Goal: Transaction & Acquisition: Subscribe to service/newsletter

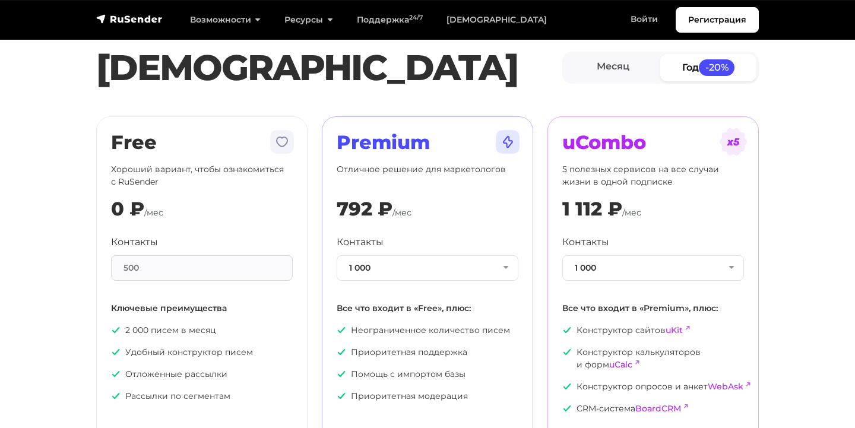
scroll to position [36, 0]
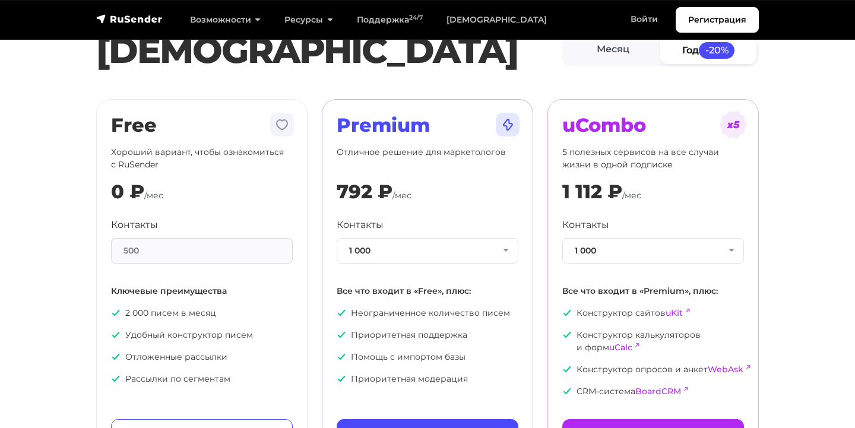
click at [194, 249] on div "500" at bounding box center [202, 251] width 182 height 26
click at [212, 250] on div "500" at bounding box center [202, 251] width 182 height 26
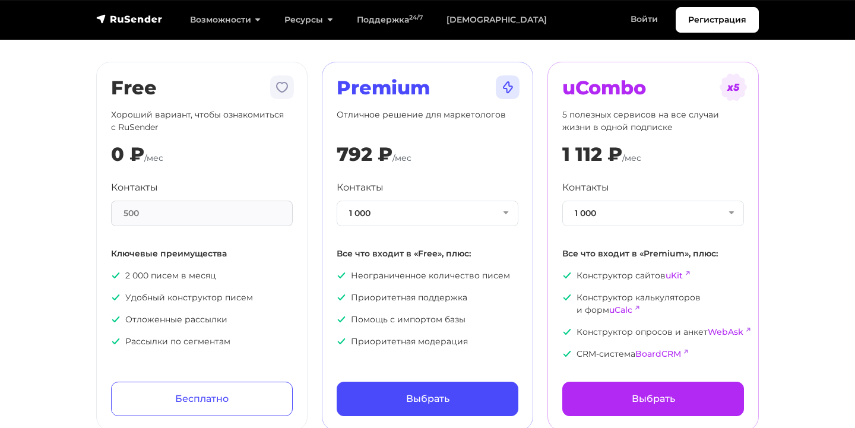
scroll to position [83, 0]
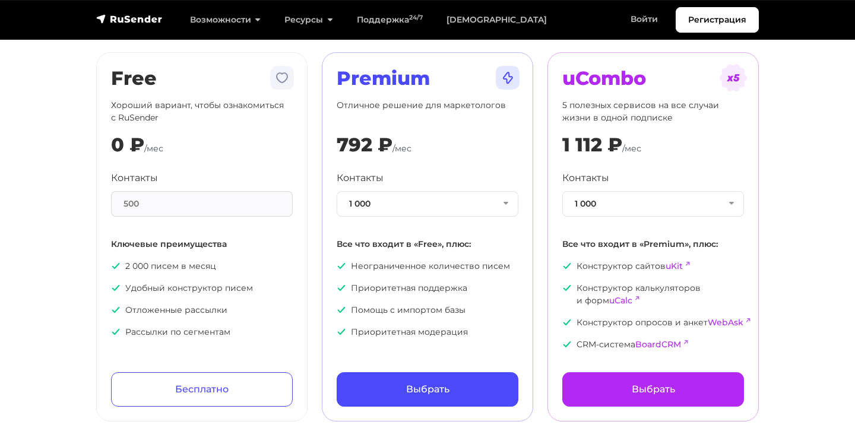
click at [175, 201] on div "500" at bounding box center [202, 204] width 182 height 26
click at [170, 186] on div "Контакты 500" at bounding box center [202, 194] width 182 height 46
click at [170, 200] on div "500" at bounding box center [202, 204] width 182 height 26
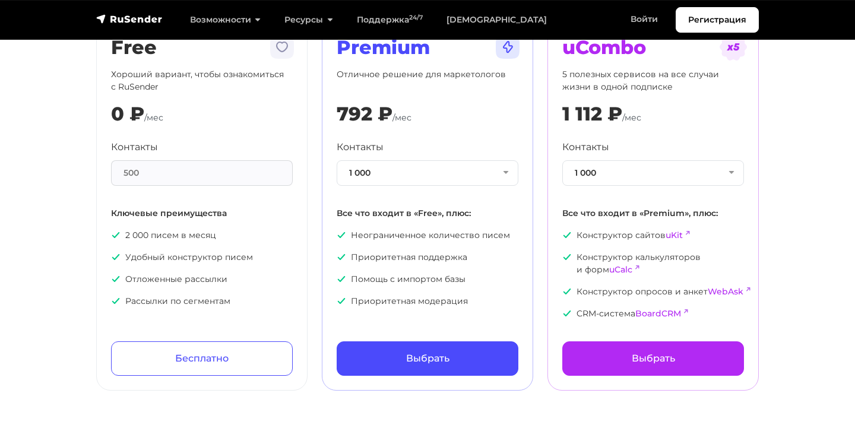
scroll to position [110, 0]
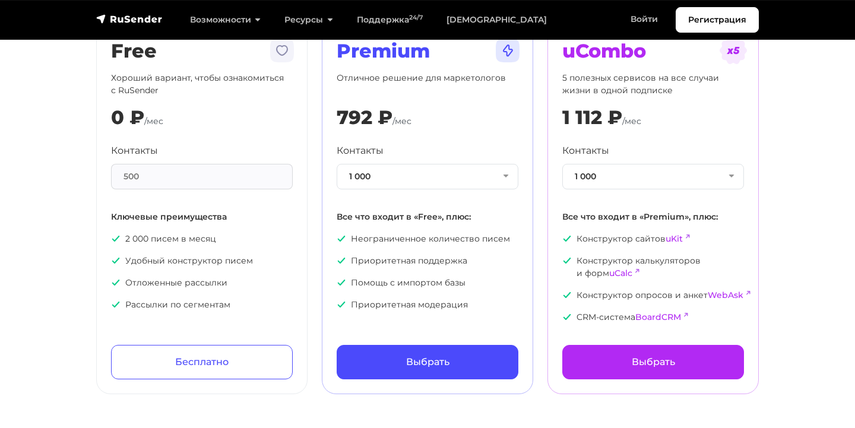
click at [366, 113] on div "792 ₽" at bounding box center [365, 117] width 56 height 23
click at [390, 179] on button "1 000" at bounding box center [428, 177] width 182 height 26
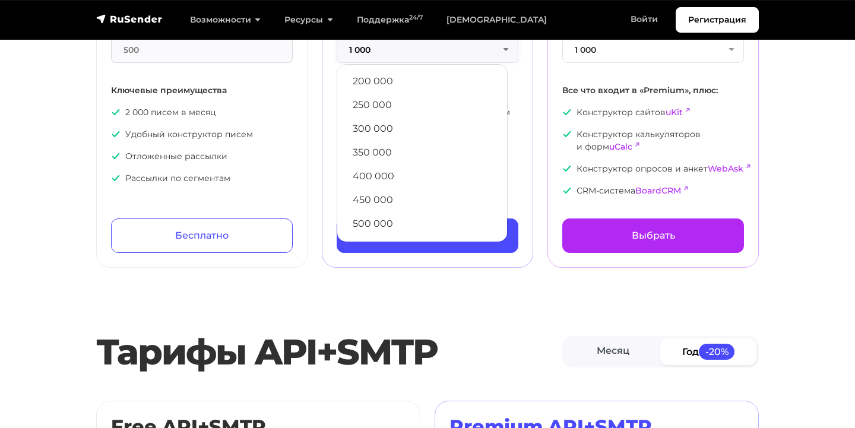
scroll to position [220, 0]
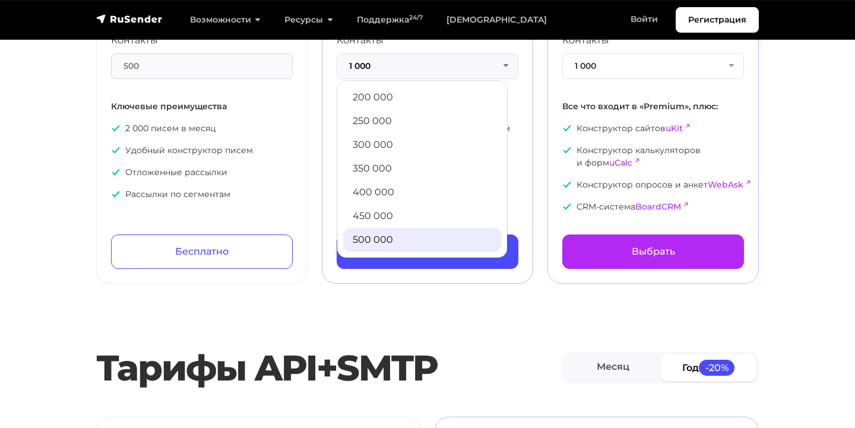
click at [397, 242] on link "500 000" at bounding box center [422, 240] width 158 height 24
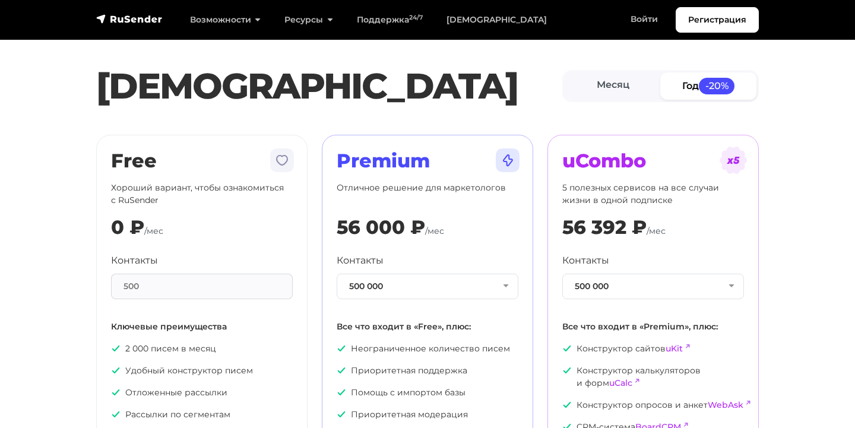
scroll to position [0, 0]
click at [694, 88] on link "Год -20%" at bounding box center [708, 85] width 96 height 27
click at [719, 86] on span "-20%" at bounding box center [717, 86] width 36 height 16
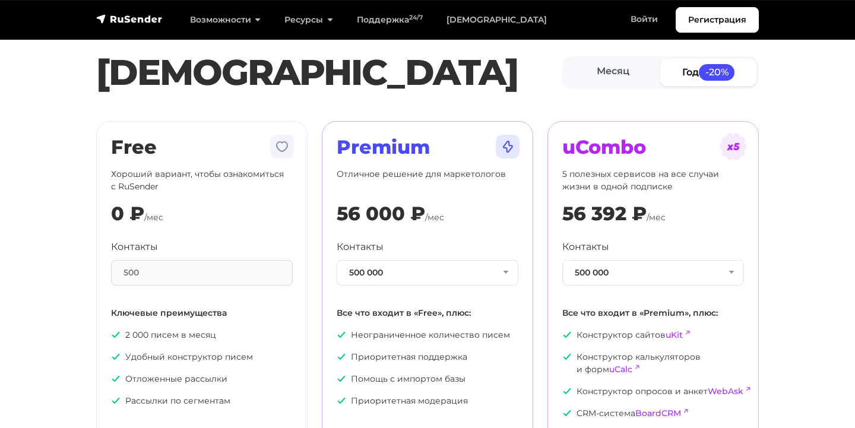
scroll to position [15, 0]
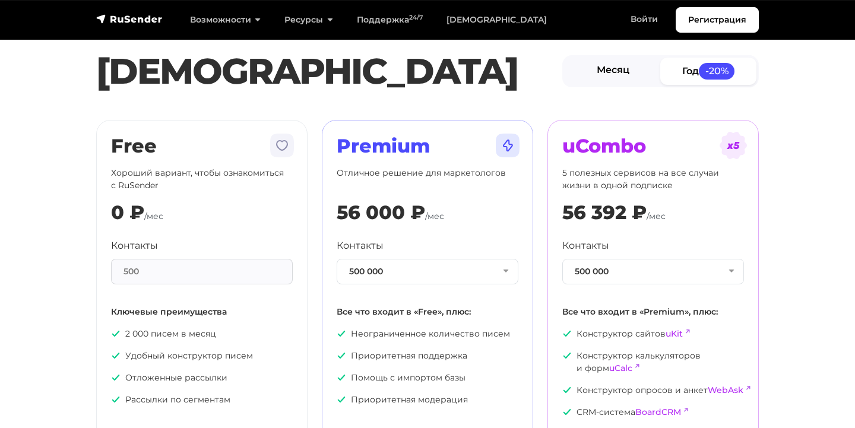
click at [613, 77] on link "Месяц" at bounding box center [613, 71] width 96 height 27
click at [680, 76] on link "Год -20%" at bounding box center [708, 71] width 96 height 27
click at [629, 73] on link "Месяц" at bounding box center [613, 71] width 96 height 27
click at [440, 275] on button "500 000" at bounding box center [428, 272] width 182 height 26
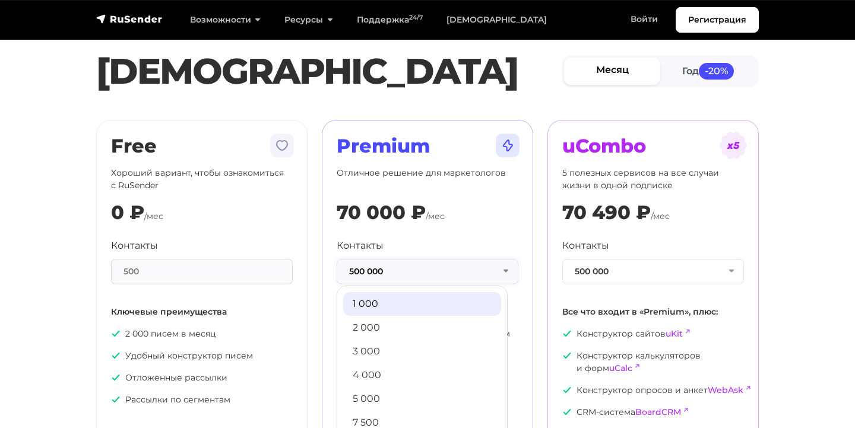
scroll to position [0, 0]
click at [399, 307] on link "1 000" at bounding box center [422, 304] width 158 height 24
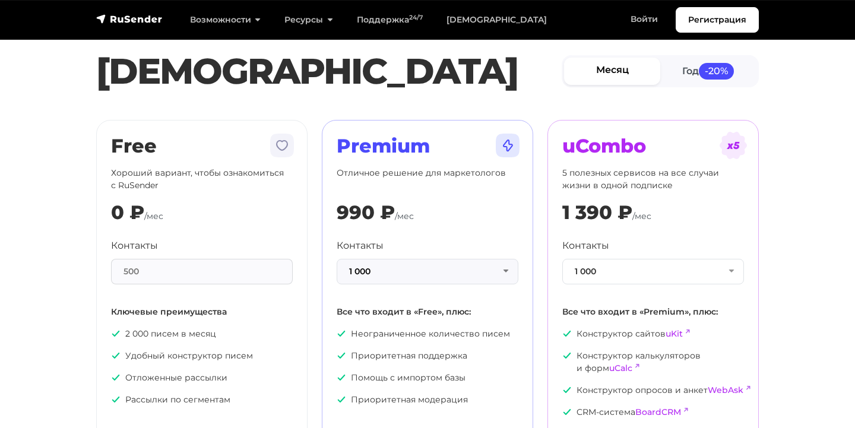
click at [387, 282] on button "1 000" at bounding box center [428, 272] width 182 height 26
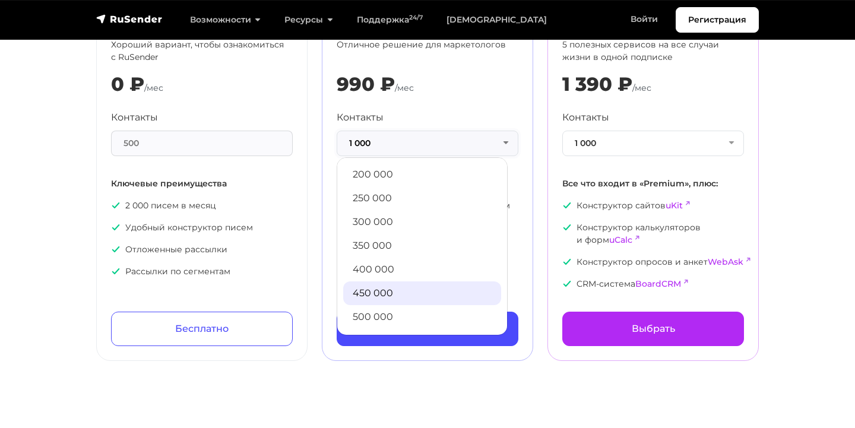
scroll to position [202, 0]
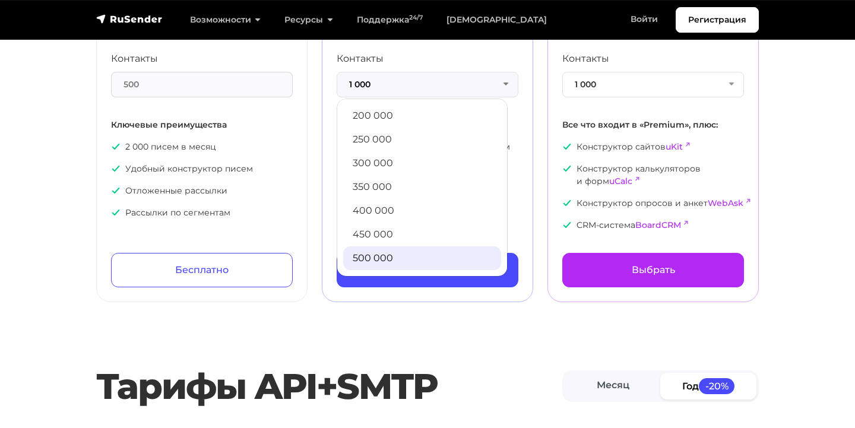
click at [383, 251] on link "500 000" at bounding box center [422, 258] width 158 height 24
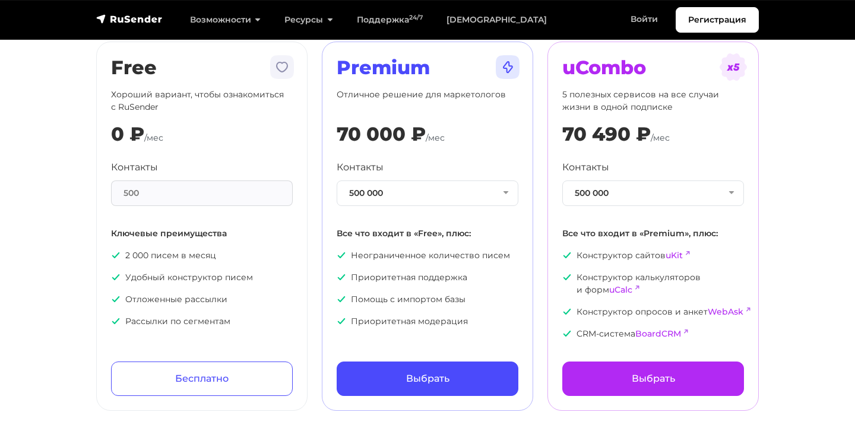
scroll to position [90, 0]
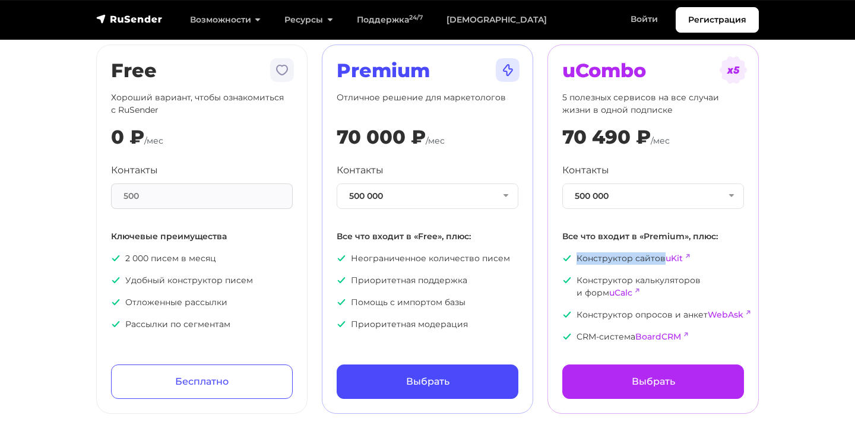
drag, startPoint x: 578, startPoint y: 258, endPoint x: 662, endPoint y: 258, distance: 83.7
click at [662, 258] on p "Конструктор сайтов uKit" at bounding box center [653, 258] width 182 height 12
copy p "Конструктор сайтов"
click at [639, 196] on button "500 000" at bounding box center [653, 196] width 182 height 26
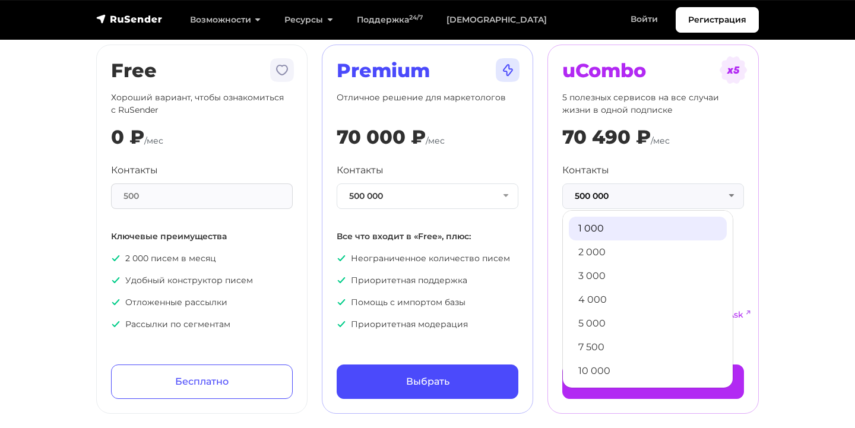
click at [611, 227] on link "1 000" at bounding box center [648, 229] width 158 height 24
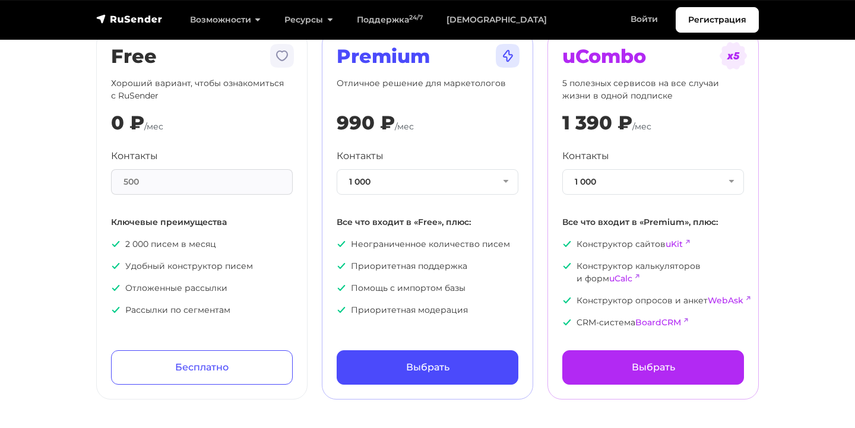
scroll to position [107, 0]
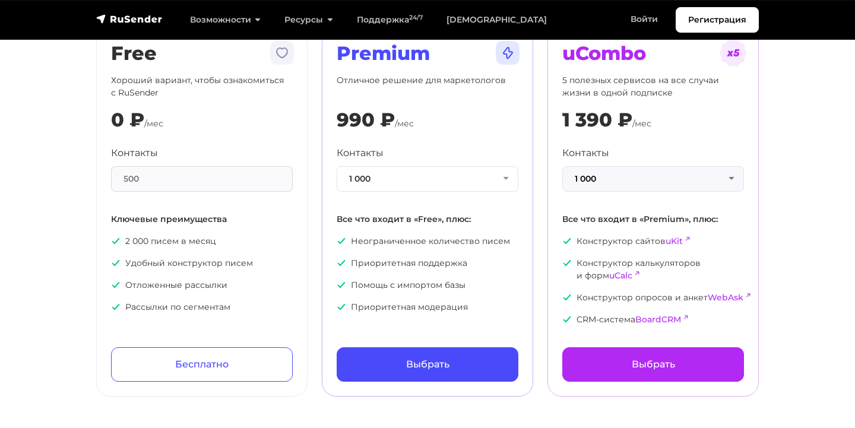
click at [611, 181] on button "1 000" at bounding box center [653, 179] width 182 height 26
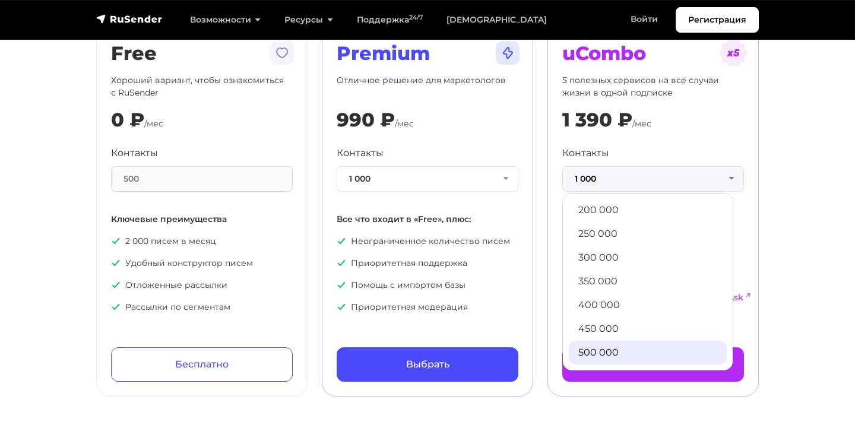
scroll to position [643, 0]
click at [596, 347] on link "500 000" at bounding box center [648, 353] width 158 height 24
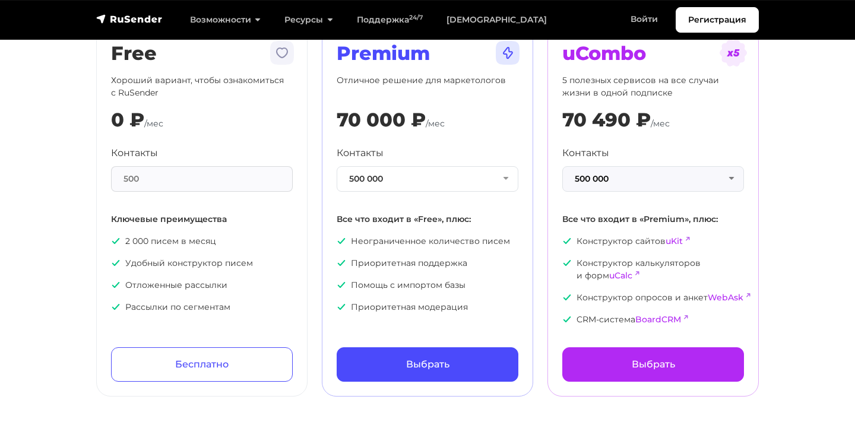
click at [587, 180] on button "500 000" at bounding box center [653, 179] width 182 height 26
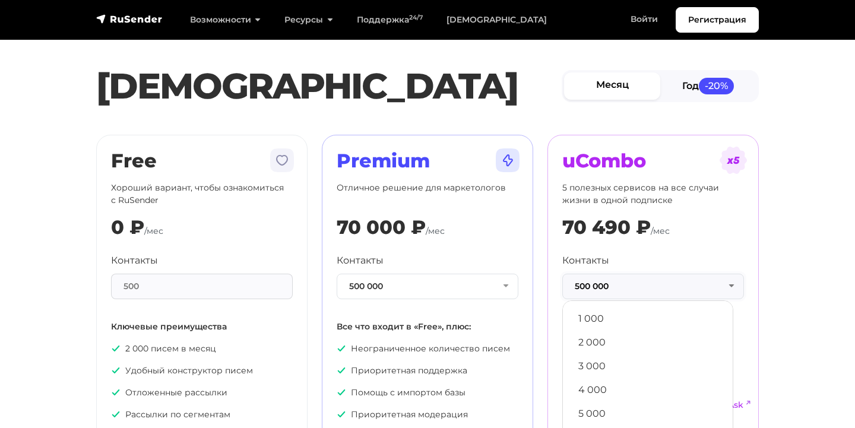
scroll to position [0, 0]
click at [689, 87] on link "Год -20%" at bounding box center [708, 85] width 96 height 27
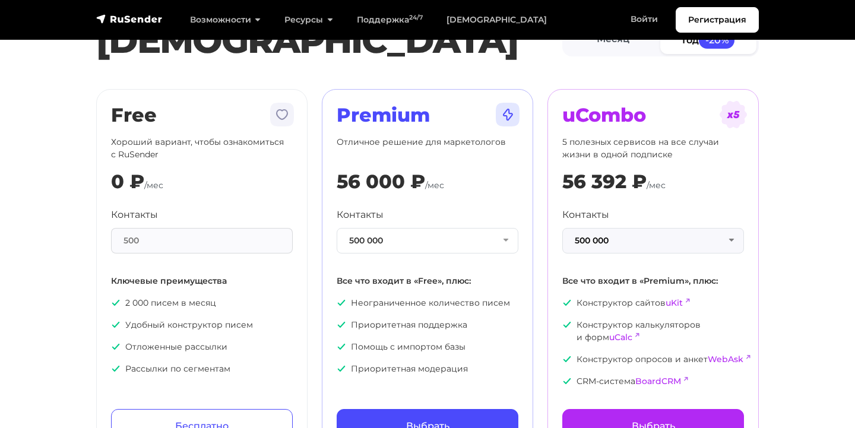
scroll to position [50, 0]
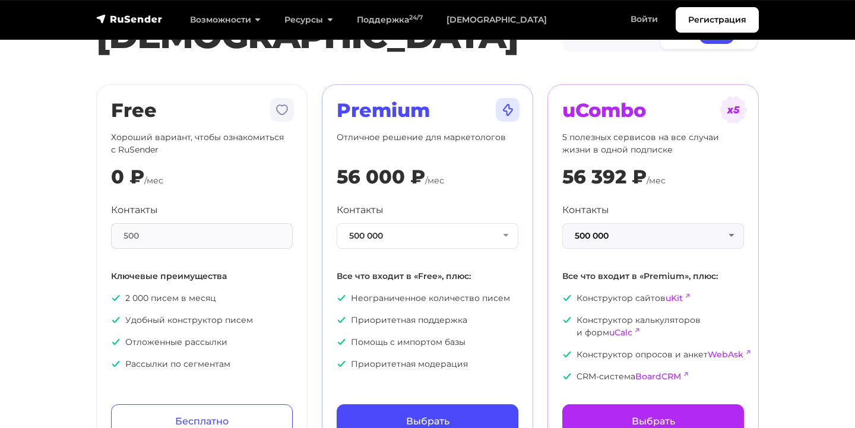
click at [631, 224] on button "500 000" at bounding box center [653, 236] width 182 height 26
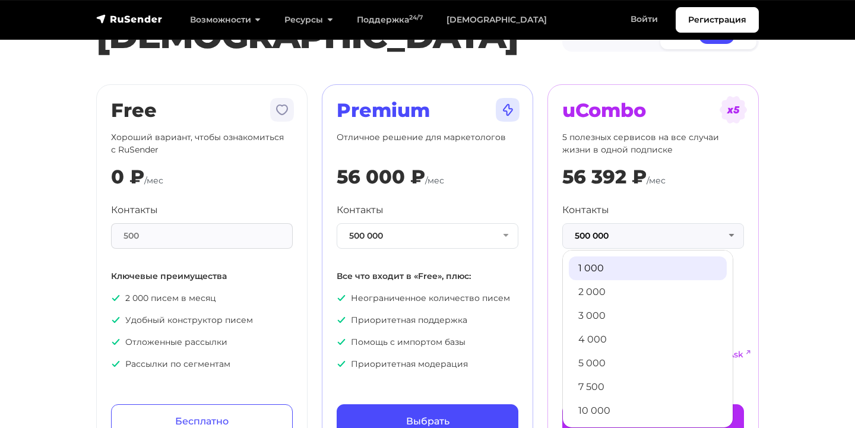
click at [621, 271] on link "1 000" at bounding box center [648, 269] width 158 height 24
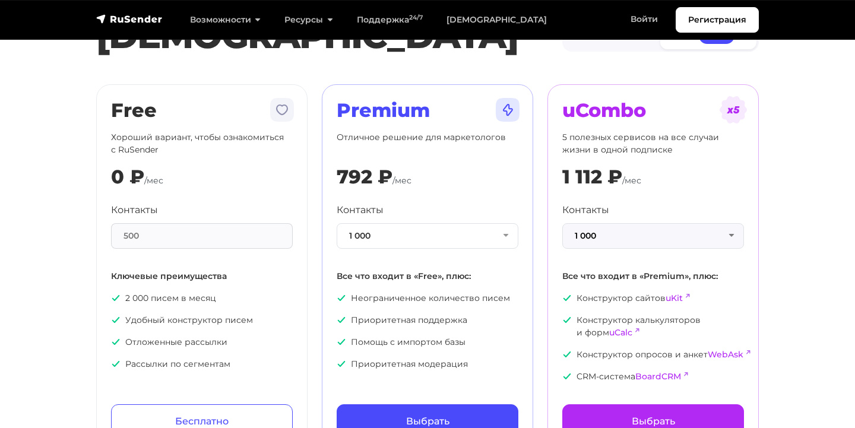
click at [626, 239] on button "1 000" at bounding box center [653, 236] width 182 height 26
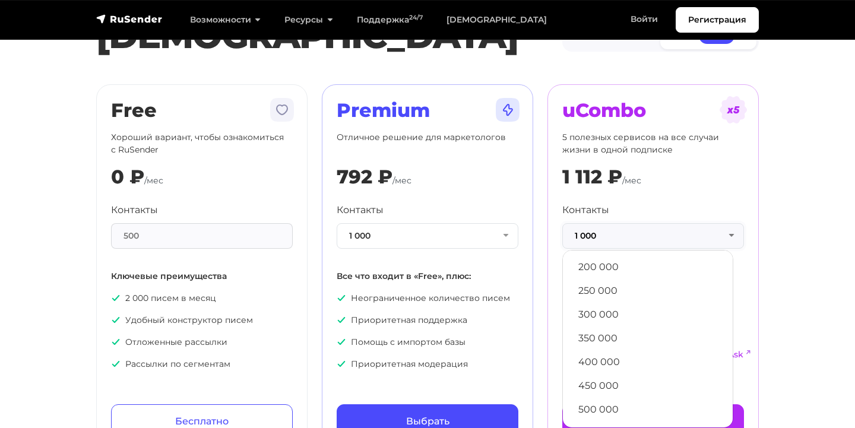
scroll to position [643, 0]
click at [608, 410] on link "500 000" at bounding box center [648, 410] width 158 height 24
